Goal: Task Accomplishment & Management: Complete application form

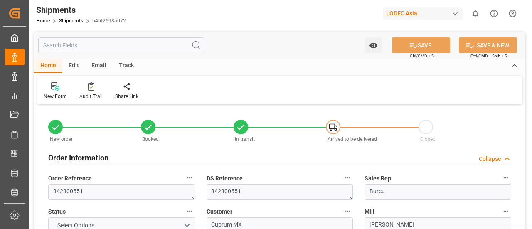
type input "1"
type input "9665695"
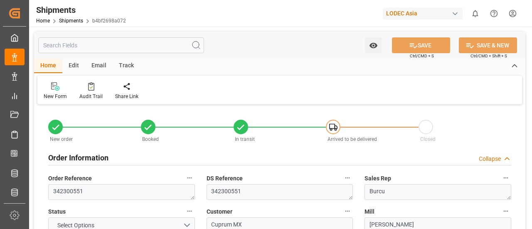
type input "INMAA"
type input "MXZLO"
type input "INMAA"
type input "MXZLO"
type input "9484510"
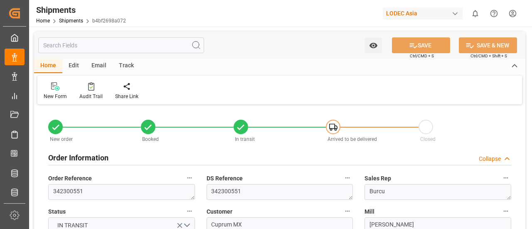
type input "26-07-2025 07:25"
type input "04-08-2025 19:25"
type input "28-09-2025 22:00"
type input "22-07-2025 13:45"
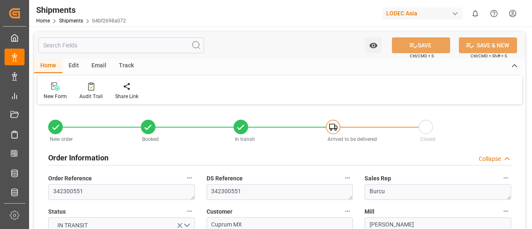
type input "25-07-2025 23:50"
type input "04-08-2025 08:54"
type input "23-08-2025 00:00"
type input "23-08-2025 13:18"
type input "24-08-2025 02:52"
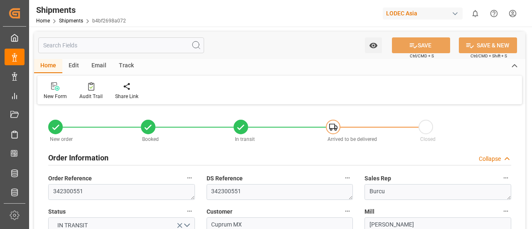
type input "23-08-2025 21:14"
type input "11-09-2025 23:59"
type input "28-09-2025 22:00"
type input "29-09-2025 15:14"
type input "03-10-2025 15:14"
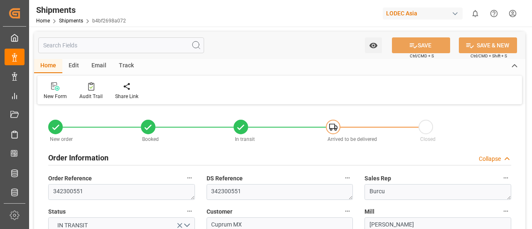
type input "25-07-2025 23:50"
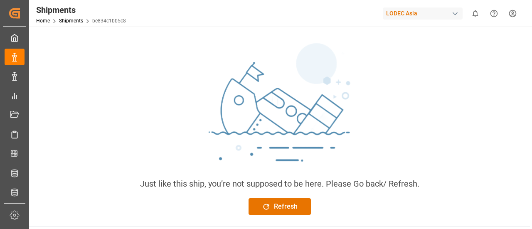
scroll to position [24, 0]
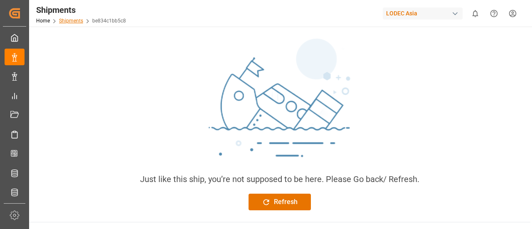
click at [64, 19] on link "Shipments" at bounding box center [71, 21] width 24 height 6
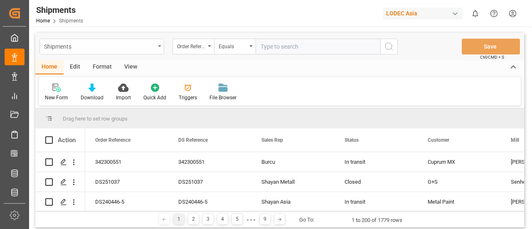
click at [162, 52] on div "Shipments" at bounding box center [101, 47] width 125 height 16
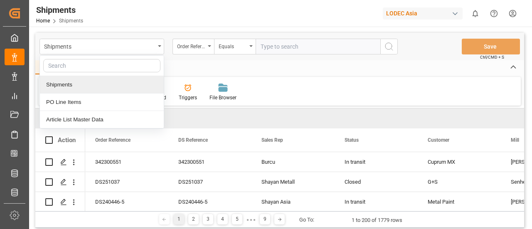
click at [261, 76] on div "Home Edit Format View New Form Download Import Quick Add Triggers File Browser" at bounding box center [279, 82] width 488 height 45
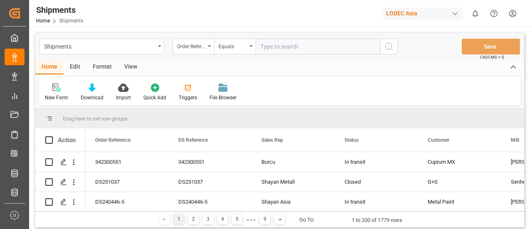
click at [511, 69] on icon at bounding box center [512, 67] width 9 height 10
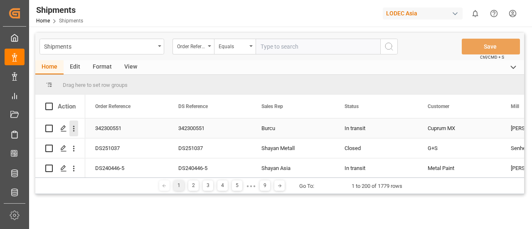
click at [75, 128] on icon "open menu" at bounding box center [73, 128] width 9 height 9
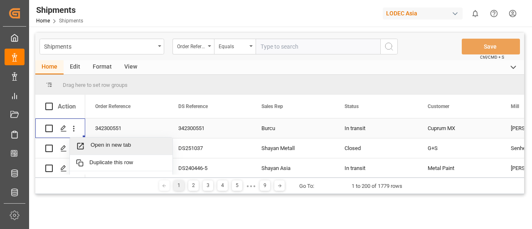
click at [130, 145] on span "Open in new tab" at bounding box center [129, 146] width 76 height 9
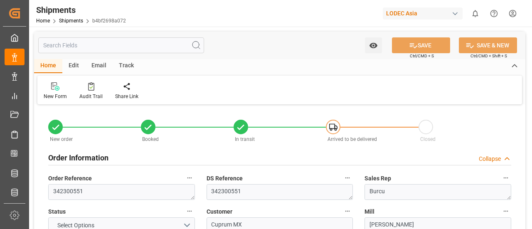
type input "1"
type input "9665695"
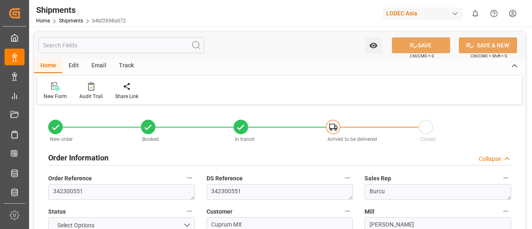
type input "INMAA"
type input "MXZLO"
type input "INMAA"
type input "MXZLO"
type input "9484510"
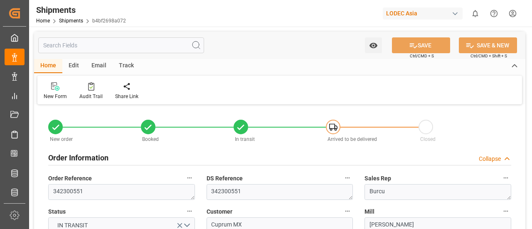
type input "26-07-2025 07:25"
type input "04-08-2025 19:25"
type input "28-09-2025 22:00"
type input "22-07-2025 13:45"
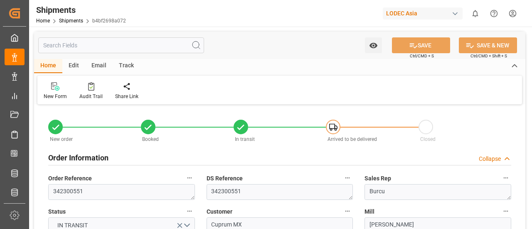
type input "25-07-2025 23:50"
type input "04-08-2025 08:54"
type input "23-08-2025 00:00"
type input "23-08-2025 13:18"
type input "24-08-2025 02:52"
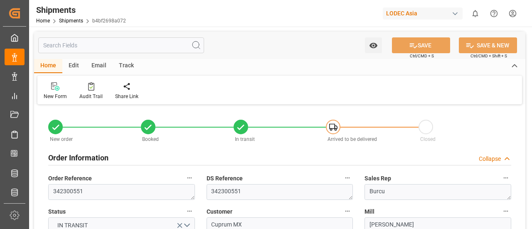
type input "23-08-2025 21:14"
type input "11-09-2025 23:59"
type input "28-09-2025 22:00"
type input "29-09-2025 15:14"
type input "03-10-2025 15:14"
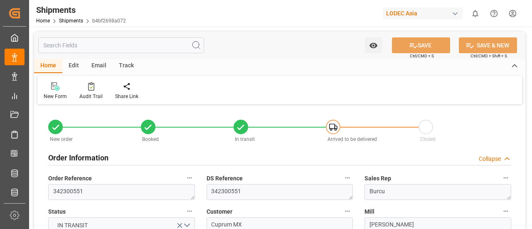
type input "25-07-2025 23:50"
